Goal: Information Seeking & Learning: Learn about a topic

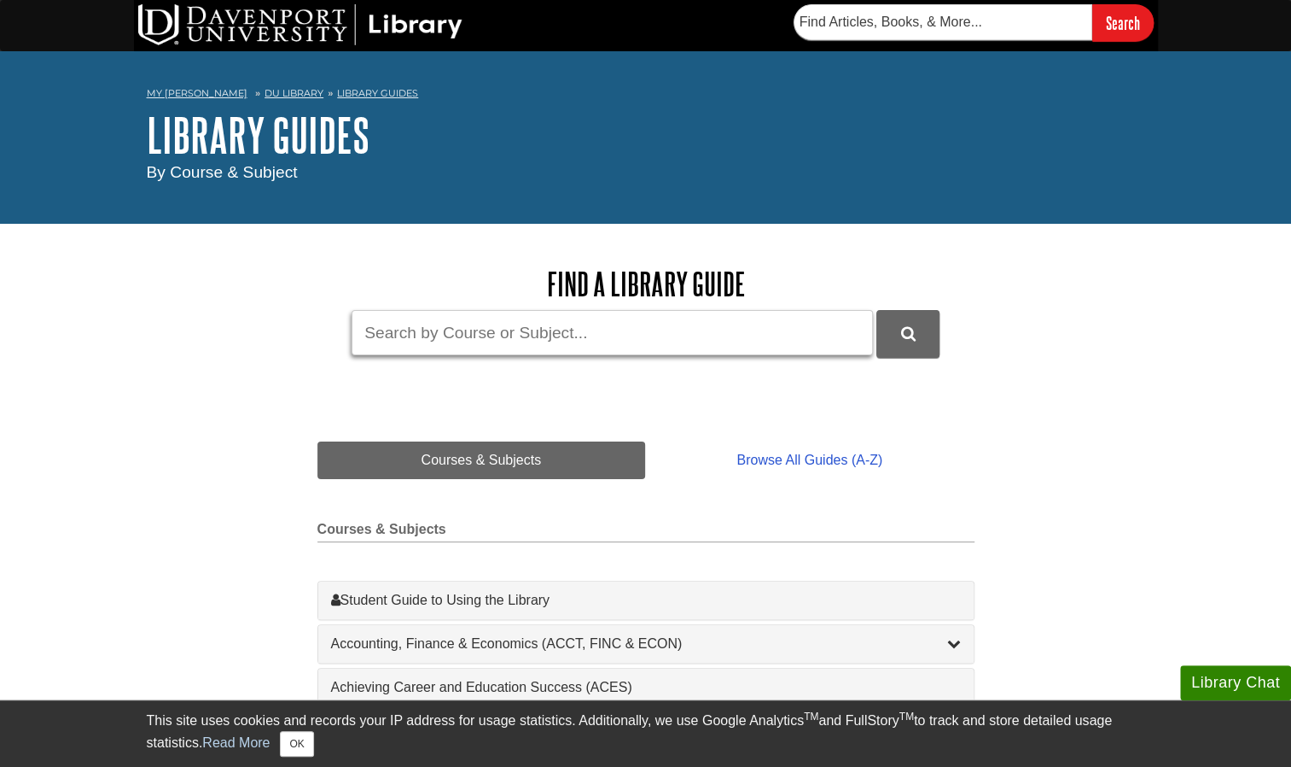
click at [541, 333] on input "Guide Search Terms" at bounding box center [613, 332] width 522 height 45
click at [282, 89] on link "DU Library" at bounding box center [294, 93] width 59 height 12
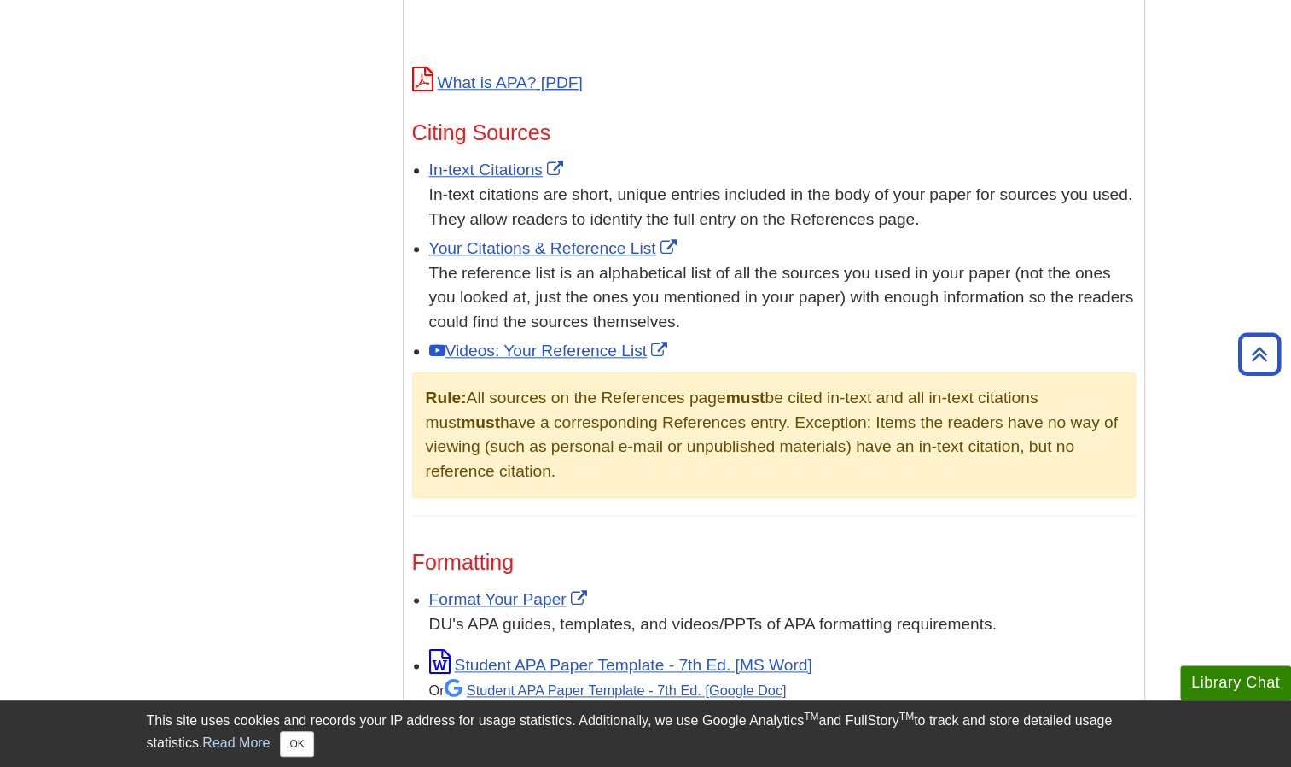
scroll to position [815, 0]
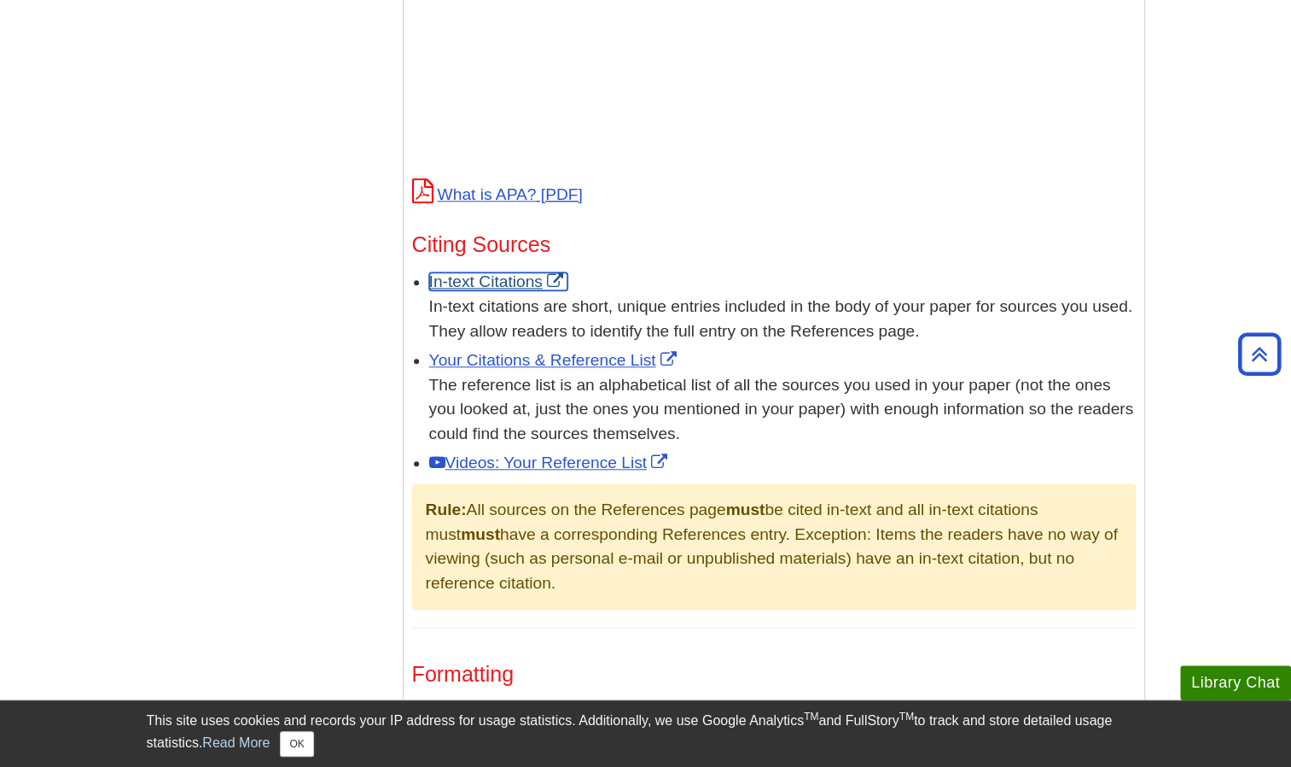
click at [505, 280] on link "In-text Citations" at bounding box center [498, 281] width 138 height 18
click at [592, 360] on link "Your Citations & Reference List" at bounding box center [555, 360] width 252 height 18
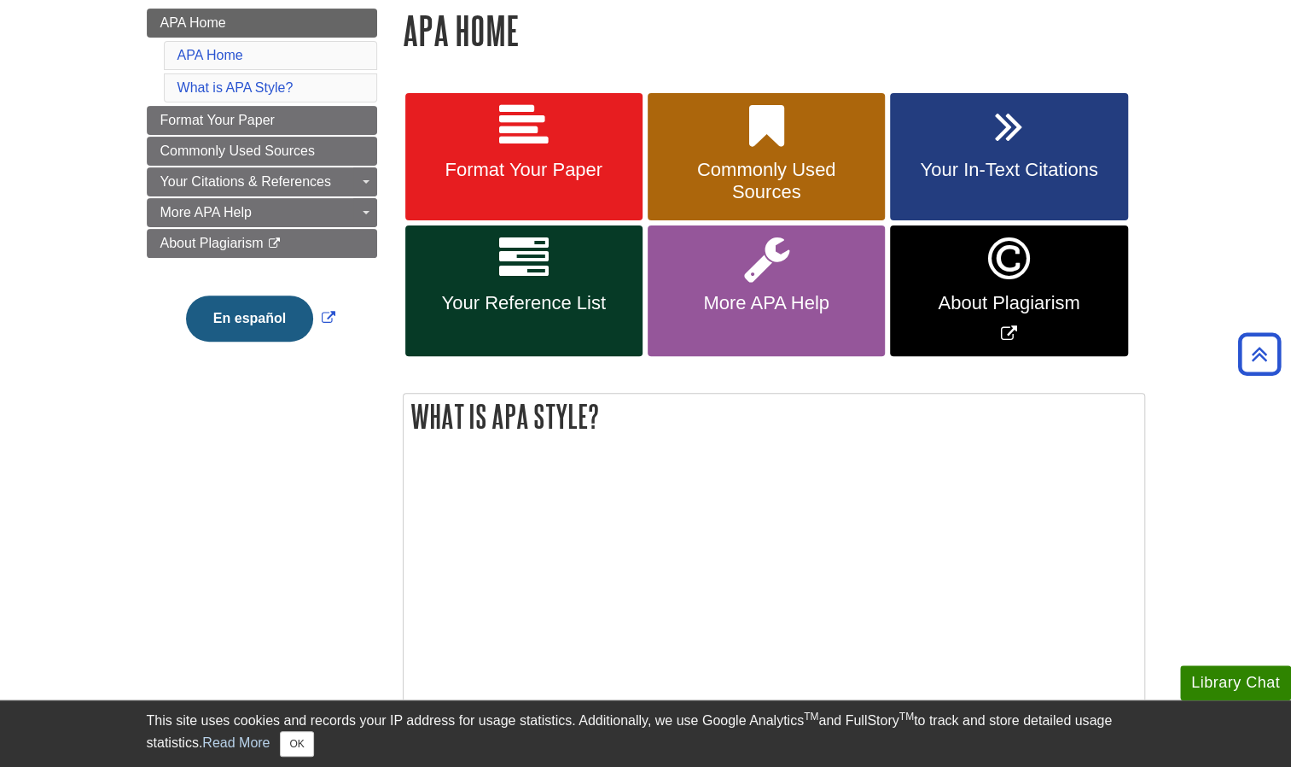
scroll to position [192, 0]
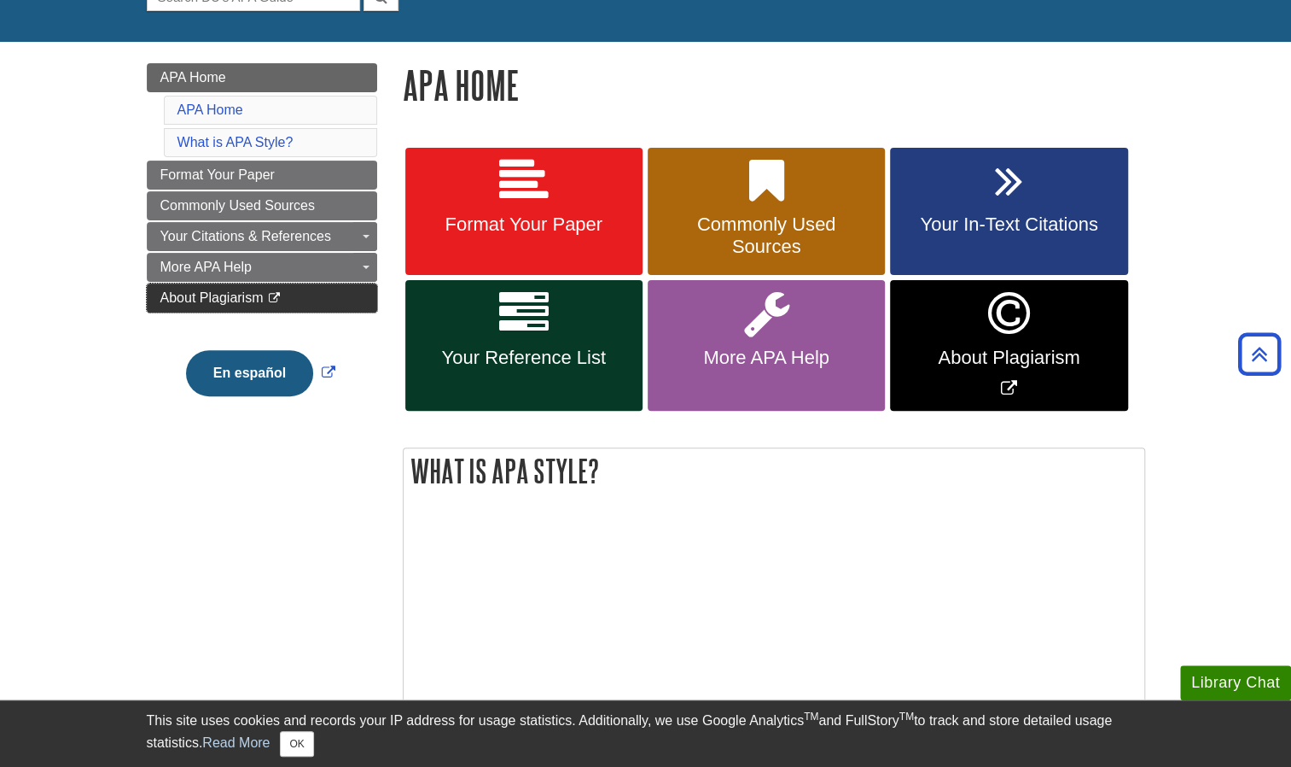
click at [219, 293] on span "About Plagiarism" at bounding box center [211, 297] width 103 height 15
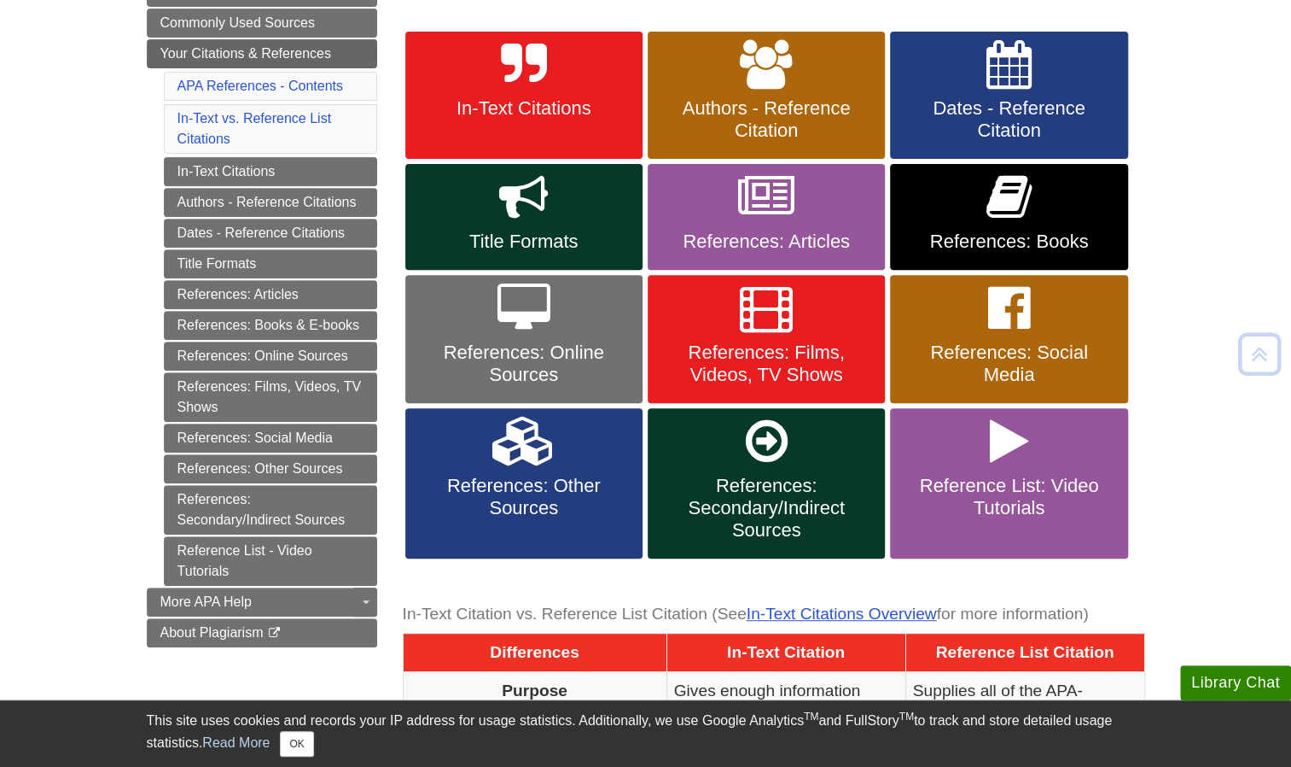
scroll to position [305, 0]
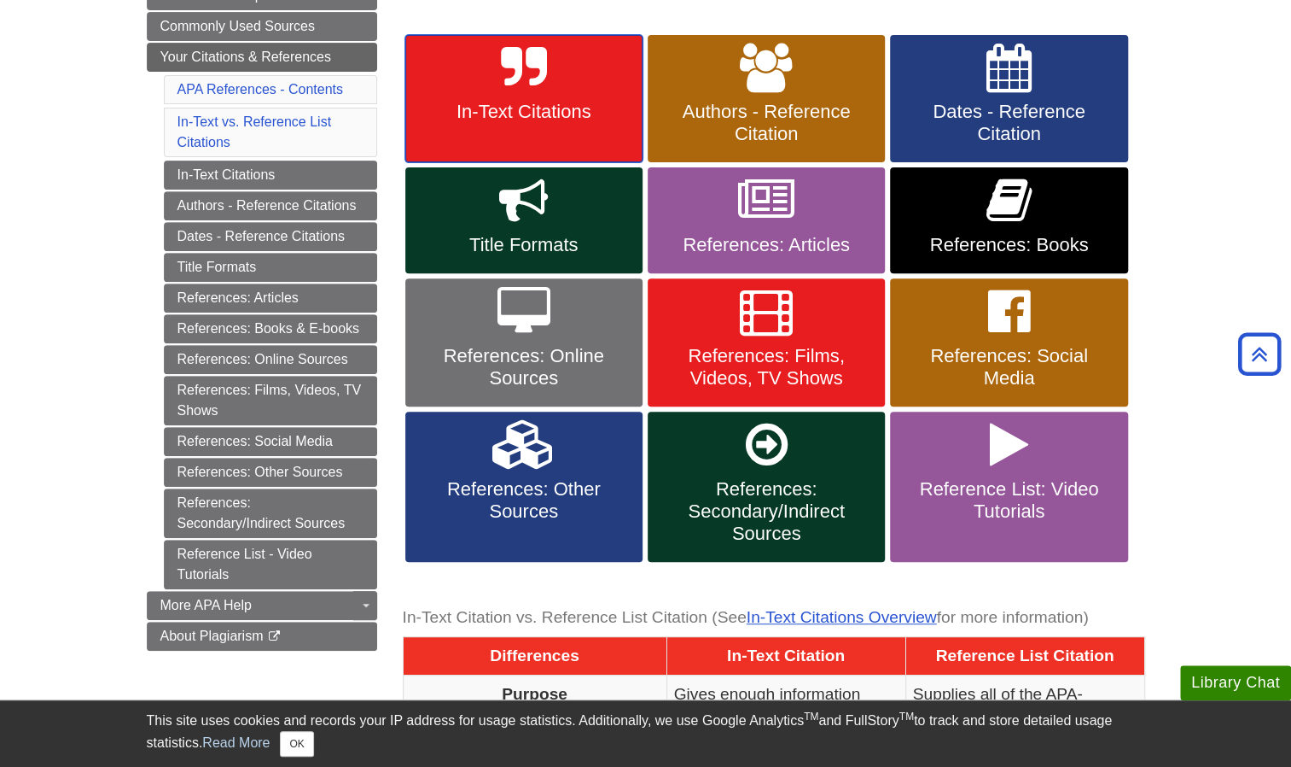
click at [502, 125] on link "In-Text Citations" at bounding box center [523, 99] width 237 height 128
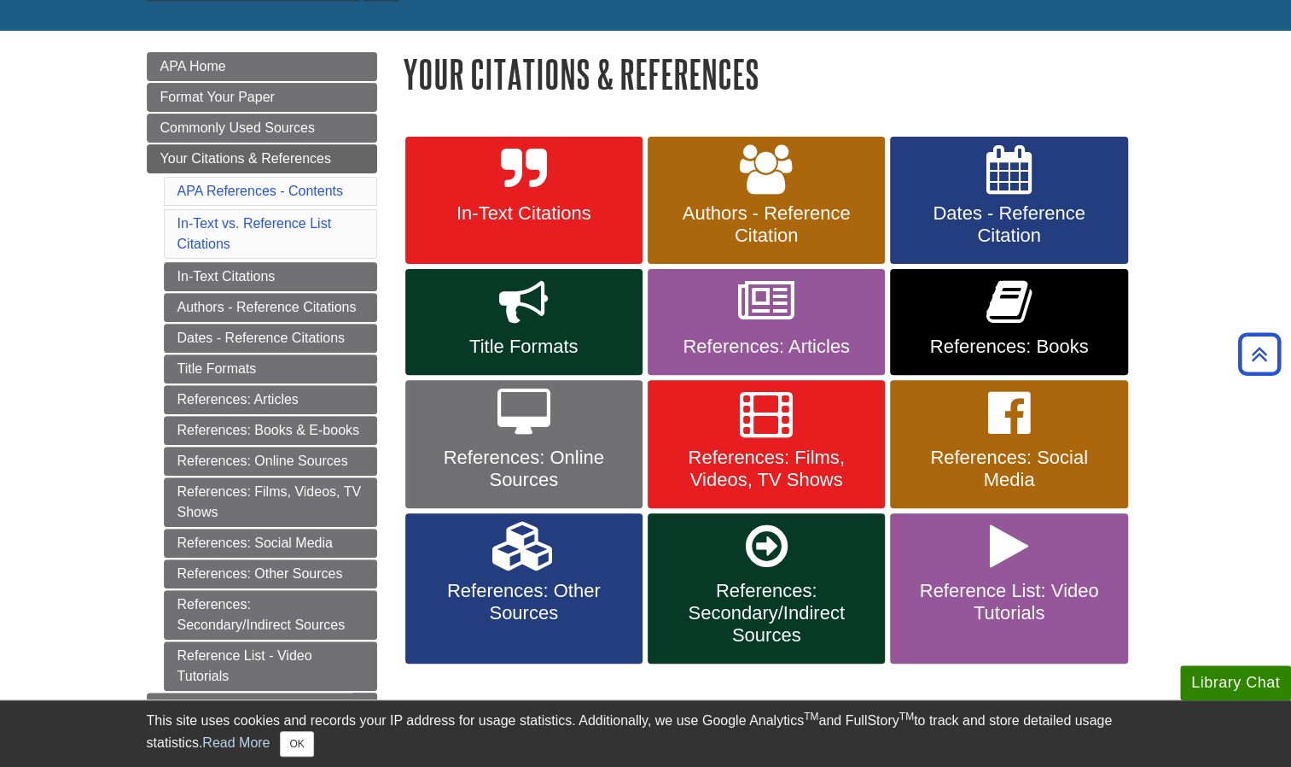
scroll to position [195, 0]
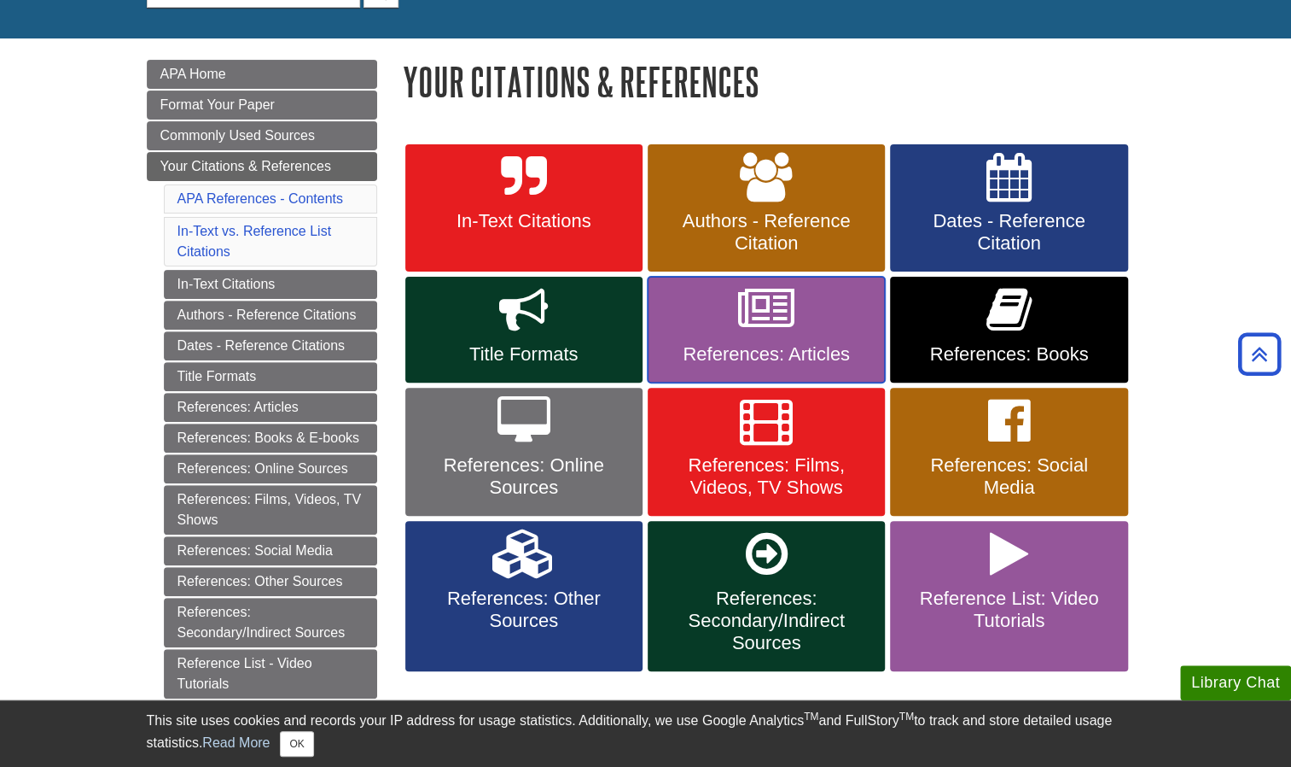
click at [767, 335] on link "References: Articles" at bounding box center [766, 330] width 237 height 106
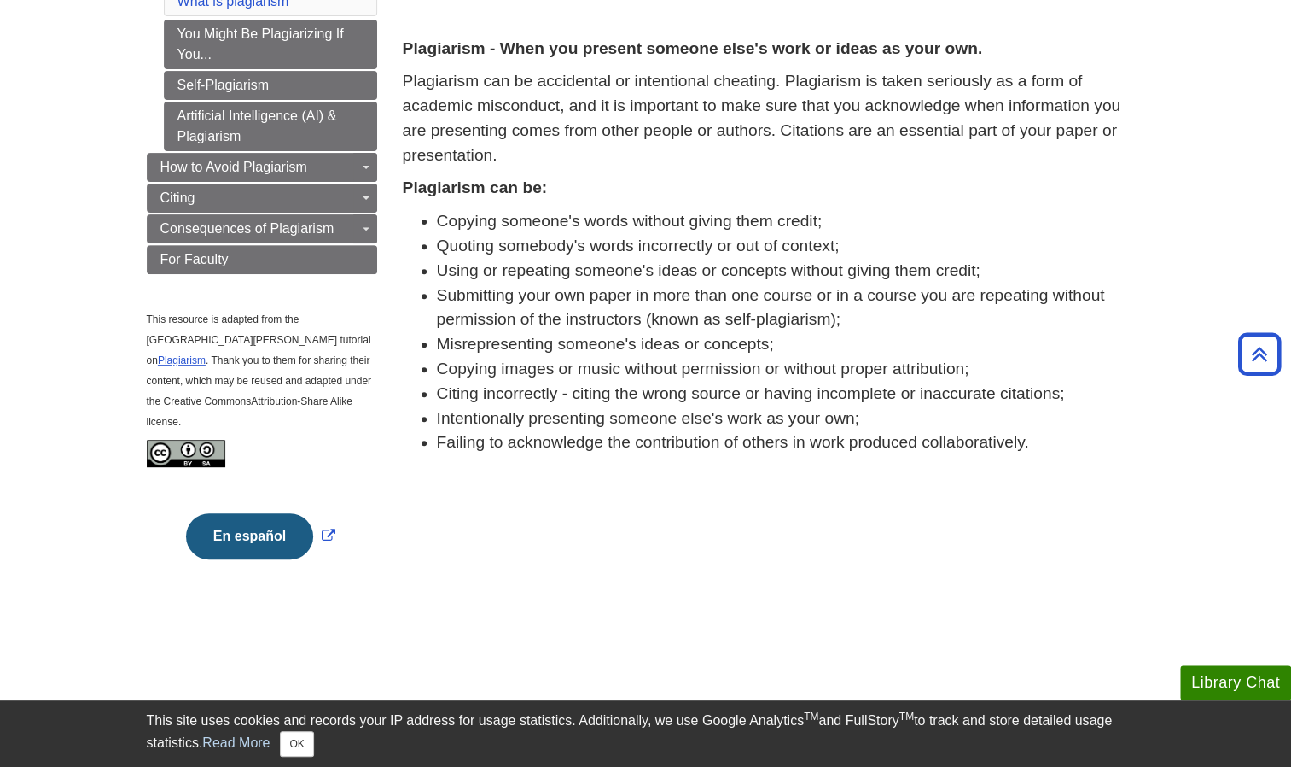
scroll to position [254, 0]
